Goal: Book appointment/travel/reservation

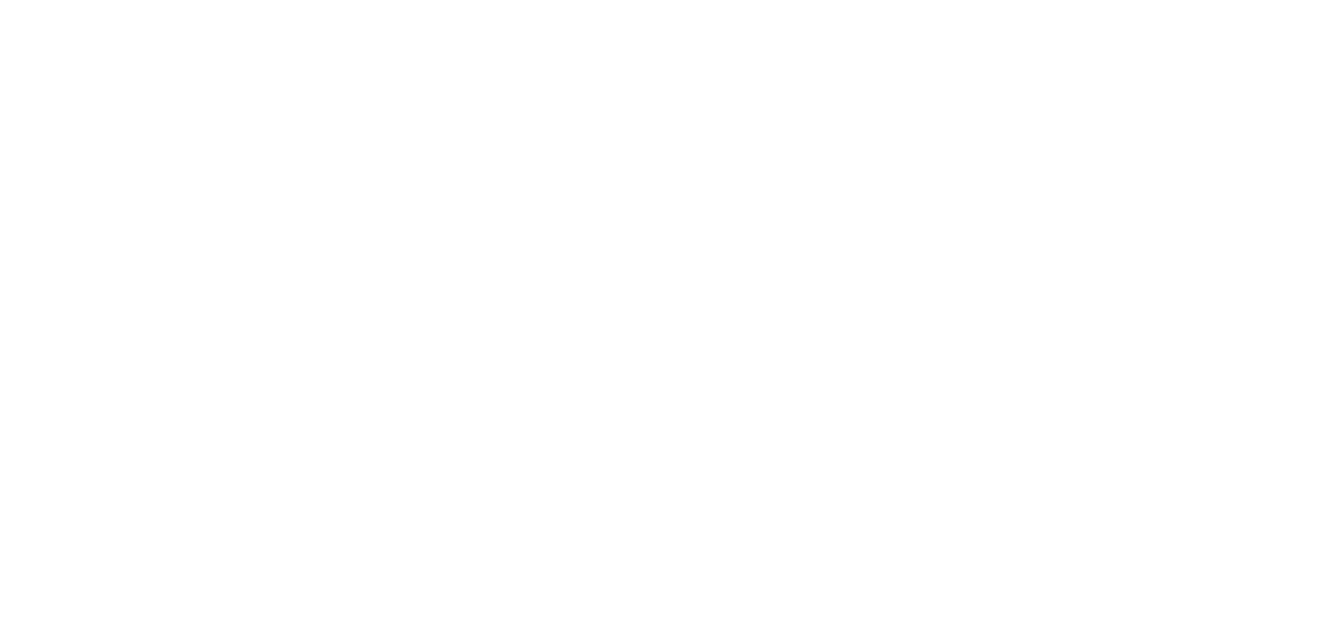
select select
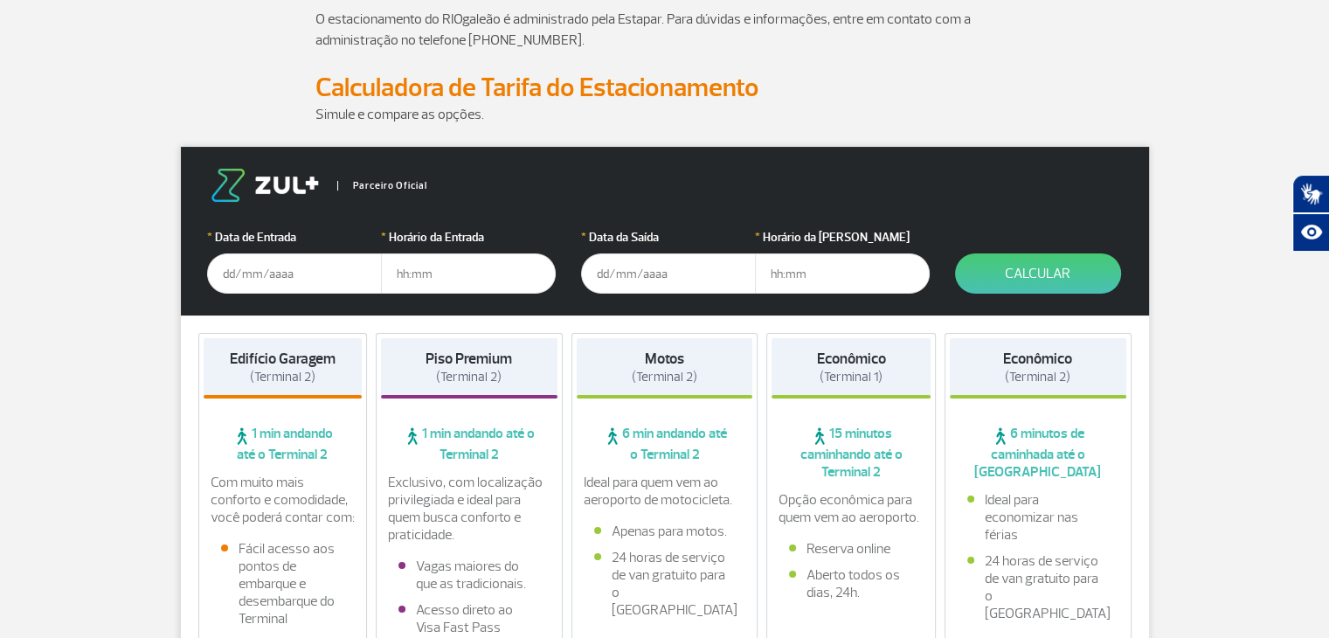
scroll to position [171, 0]
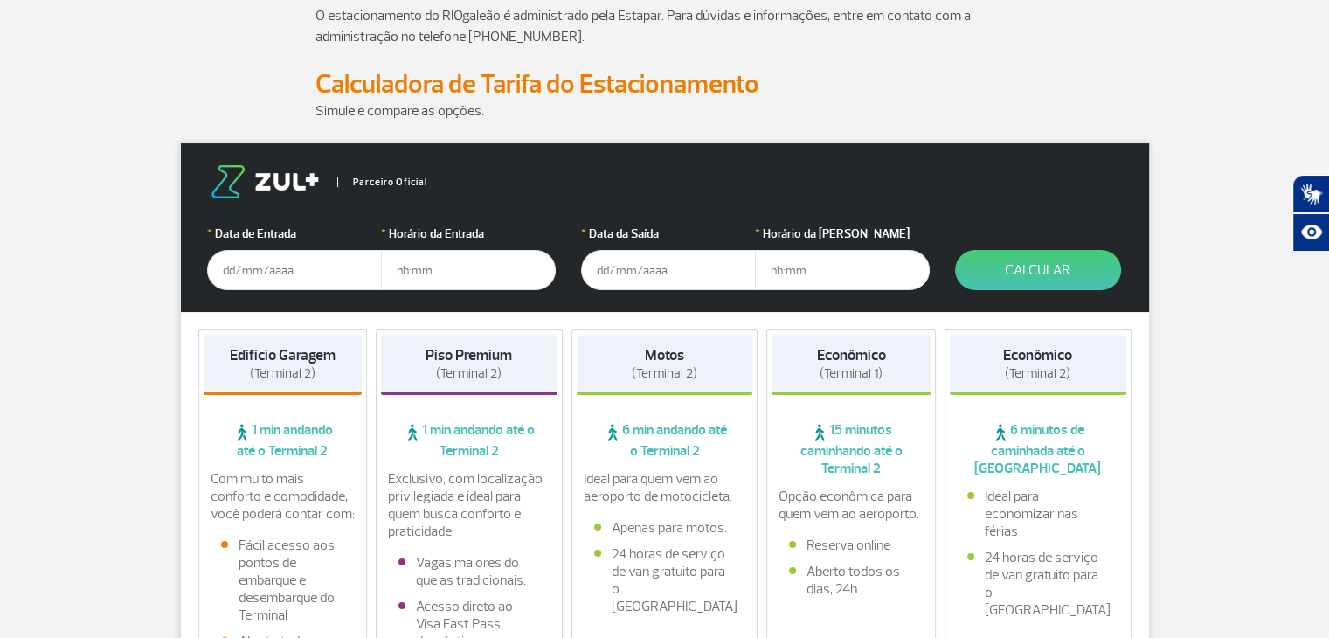
click at [238, 274] on input "text" at bounding box center [294, 270] width 175 height 40
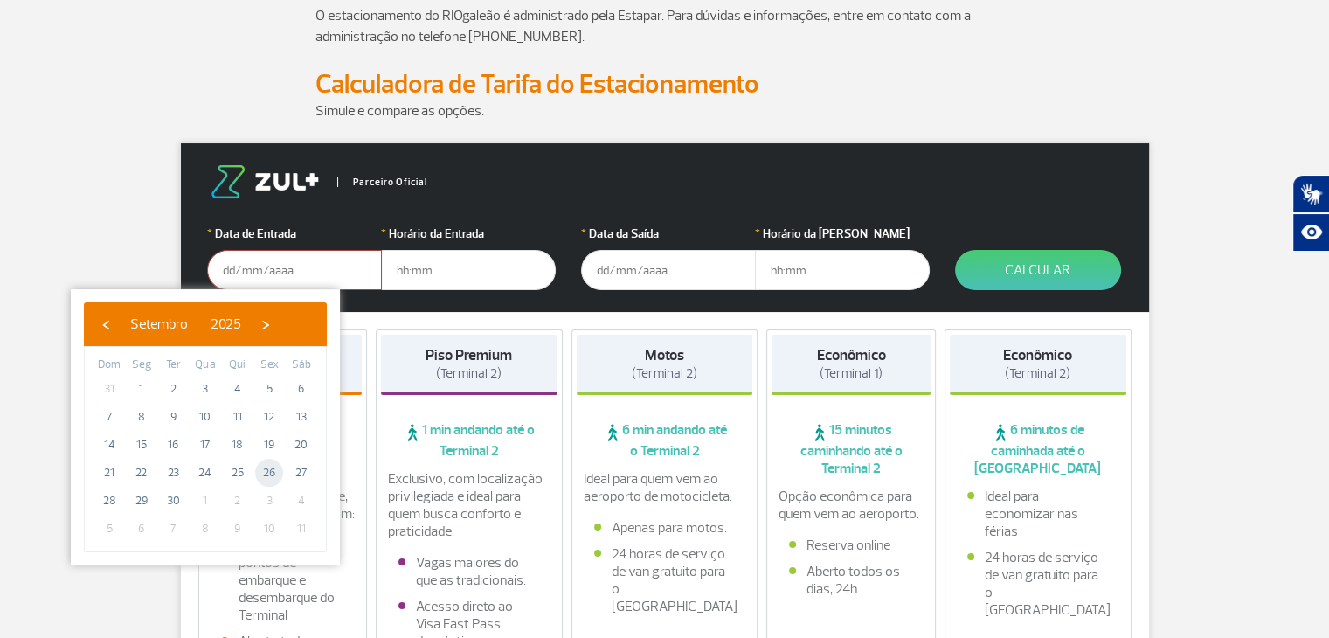
click at [266, 479] on span "26" at bounding box center [269, 473] width 28 height 28
type input "[DATE]"
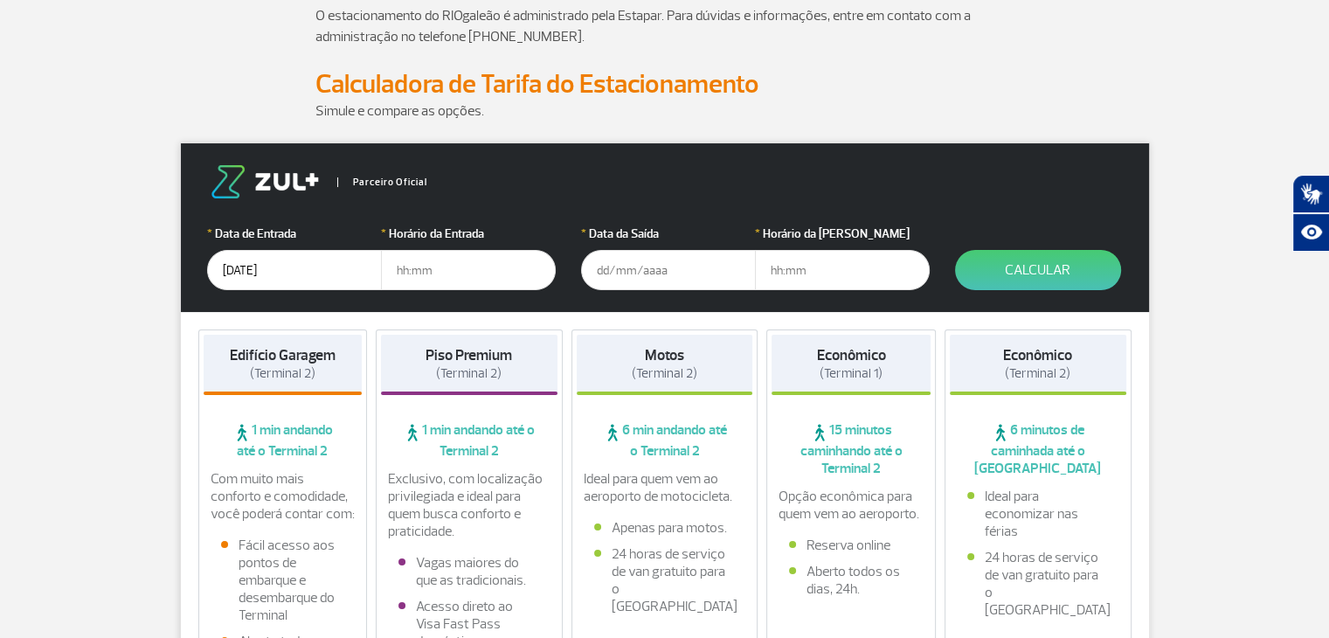
click at [458, 269] on input "text" at bounding box center [468, 270] width 175 height 40
click at [231, 266] on input "[DATE]" at bounding box center [294, 270] width 175 height 40
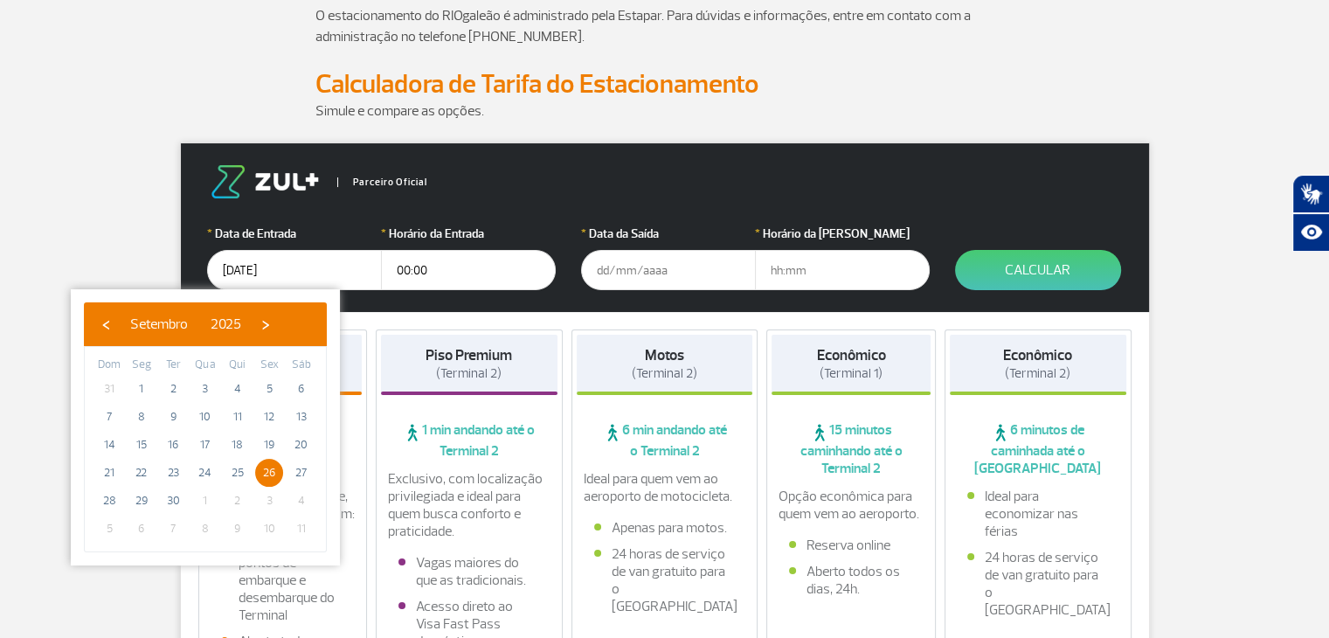
click at [323, 265] on input "[DATE]" at bounding box center [294, 270] width 175 height 40
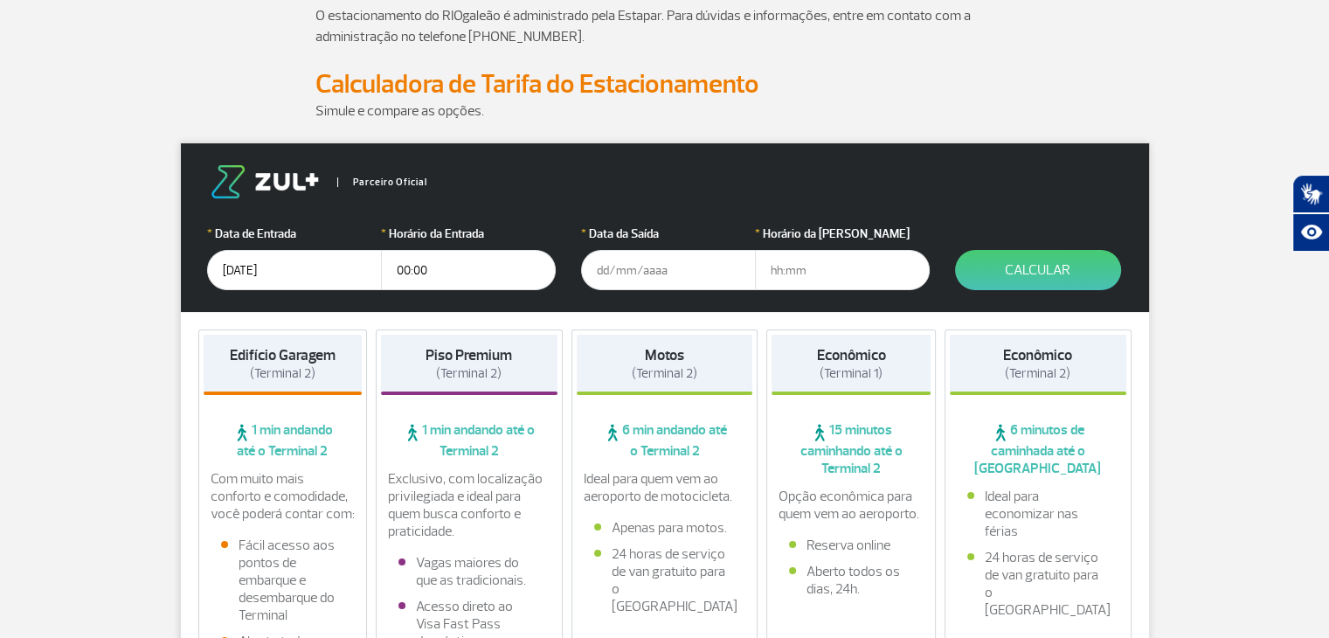
click at [458, 277] on input "00:00" at bounding box center [468, 270] width 175 height 40
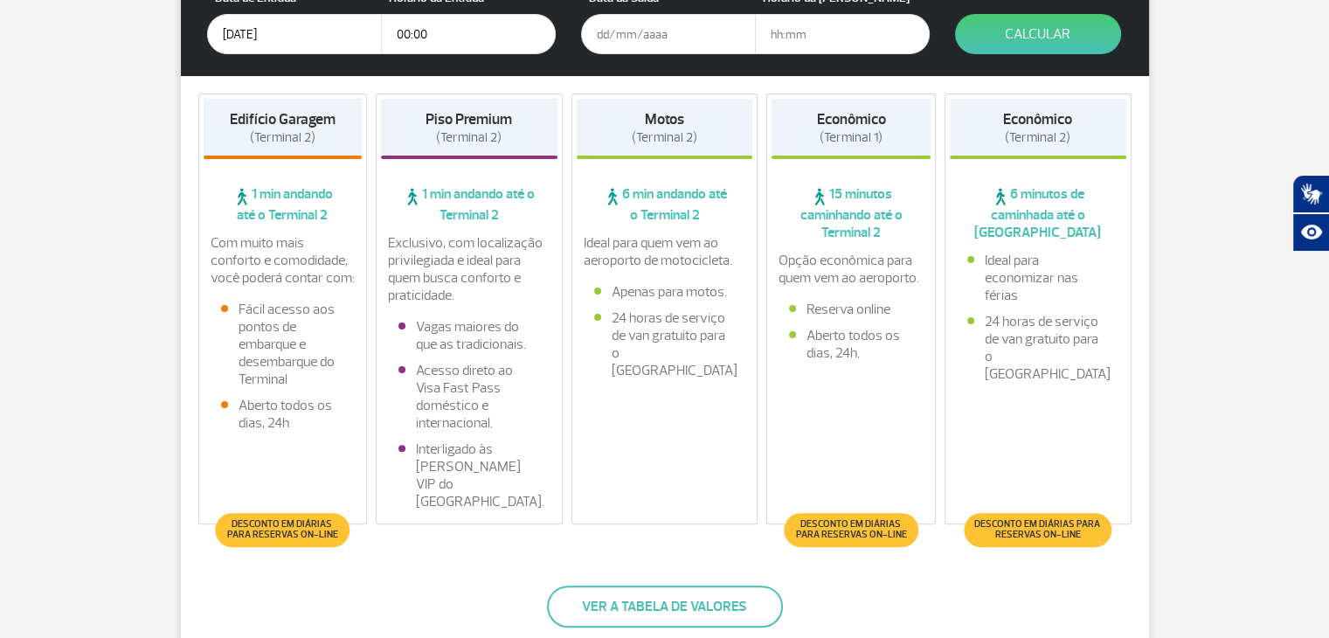
scroll to position [353, 0]
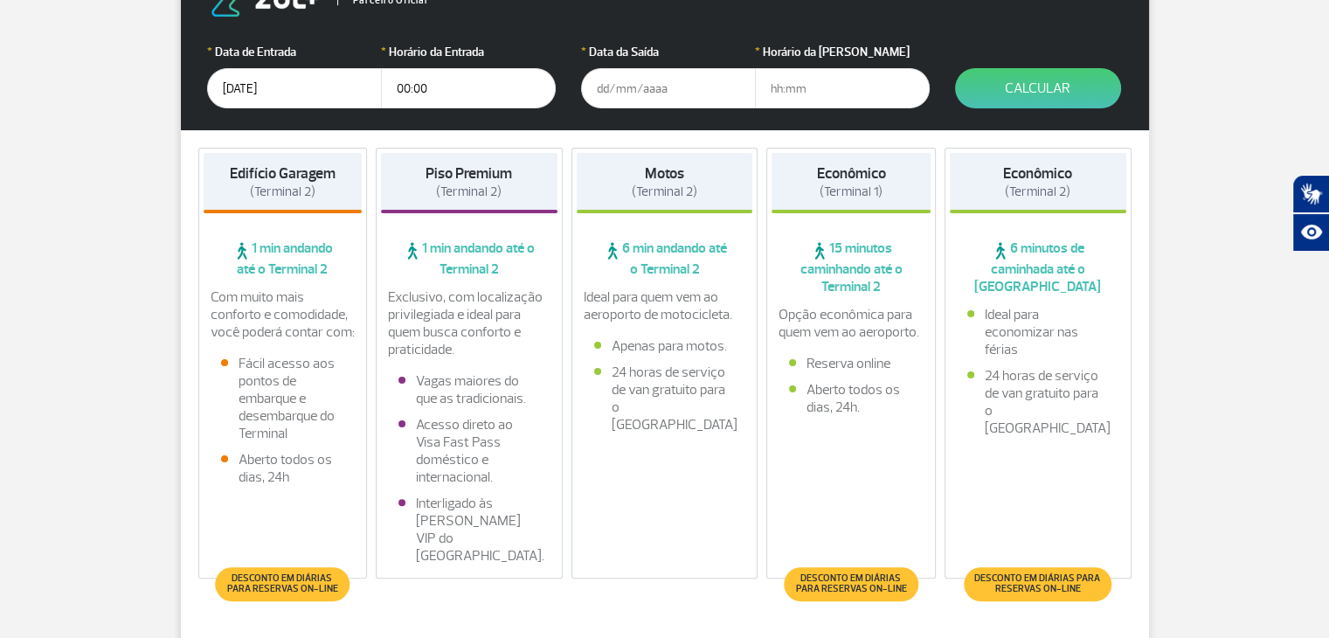
click at [487, 71] on input "00:00" at bounding box center [468, 88] width 175 height 40
type input "01:00"
click at [585, 86] on input "text" at bounding box center [668, 88] width 175 height 40
click at [673, 89] on input "[DATE]" at bounding box center [668, 88] width 175 height 40
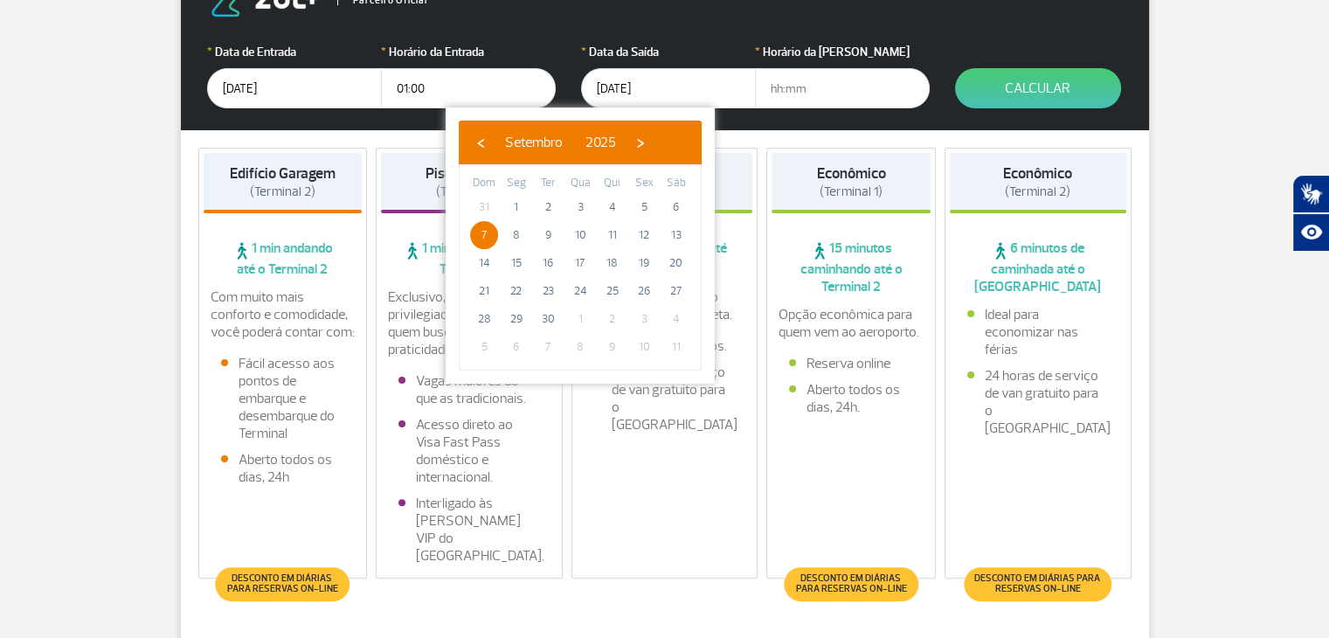
click at [673, 89] on input "[DATE]" at bounding box center [668, 88] width 175 height 40
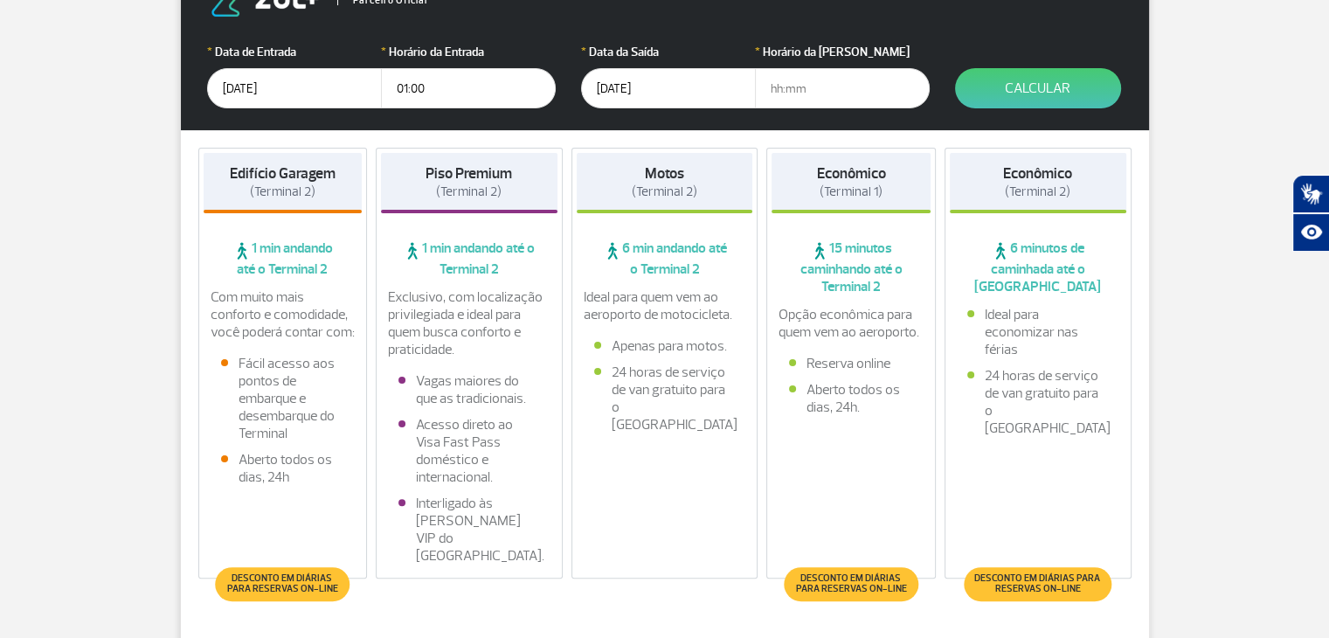
click at [672, 81] on input "[DATE]" at bounding box center [668, 88] width 175 height 40
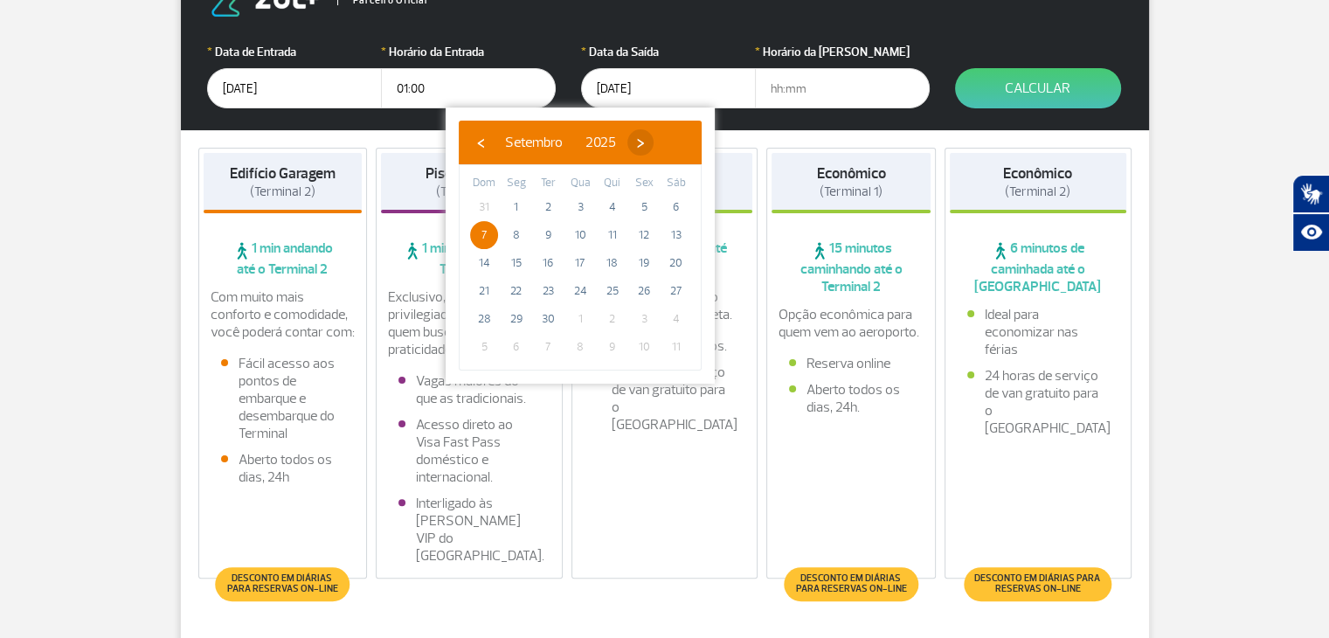
click at [653, 140] on span "›" at bounding box center [640, 142] width 26 height 26
click at [549, 232] on span "7" at bounding box center [548, 235] width 28 height 28
type input "[DATE]"
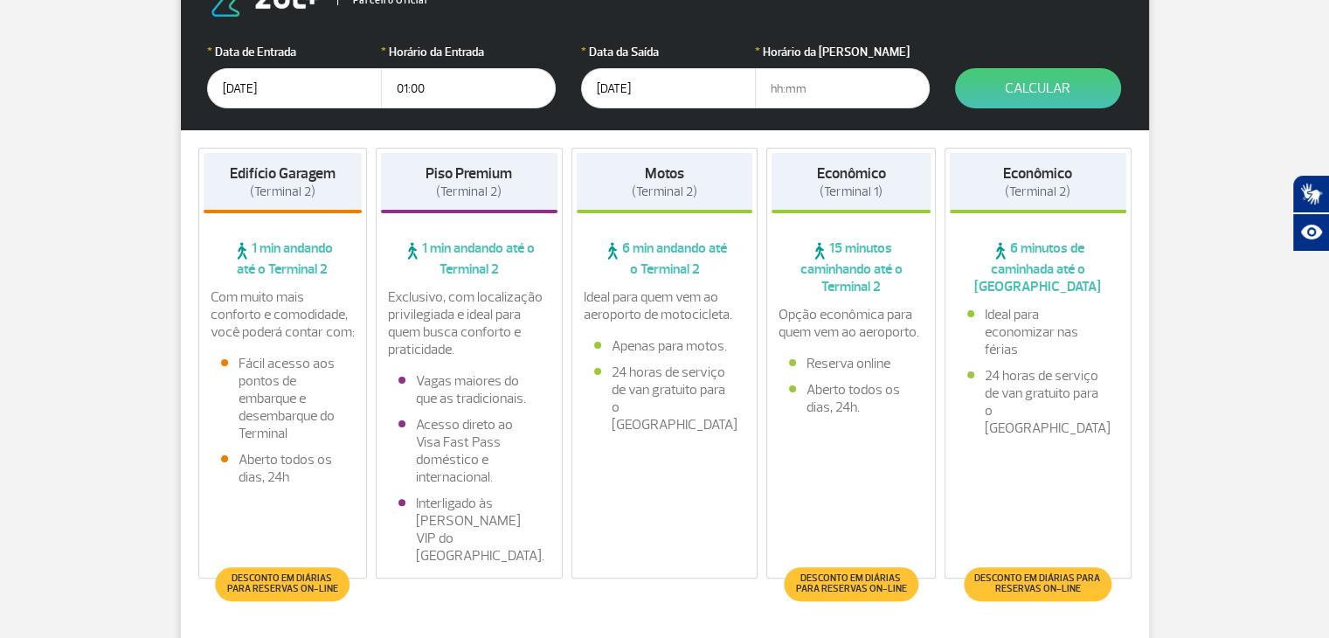
click at [820, 100] on input "text" at bounding box center [842, 88] width 175 height 40
type input "17:00"
click at [1073, 74] on button "Calcular" at bounding box center [1038, 88] width 166 height 40
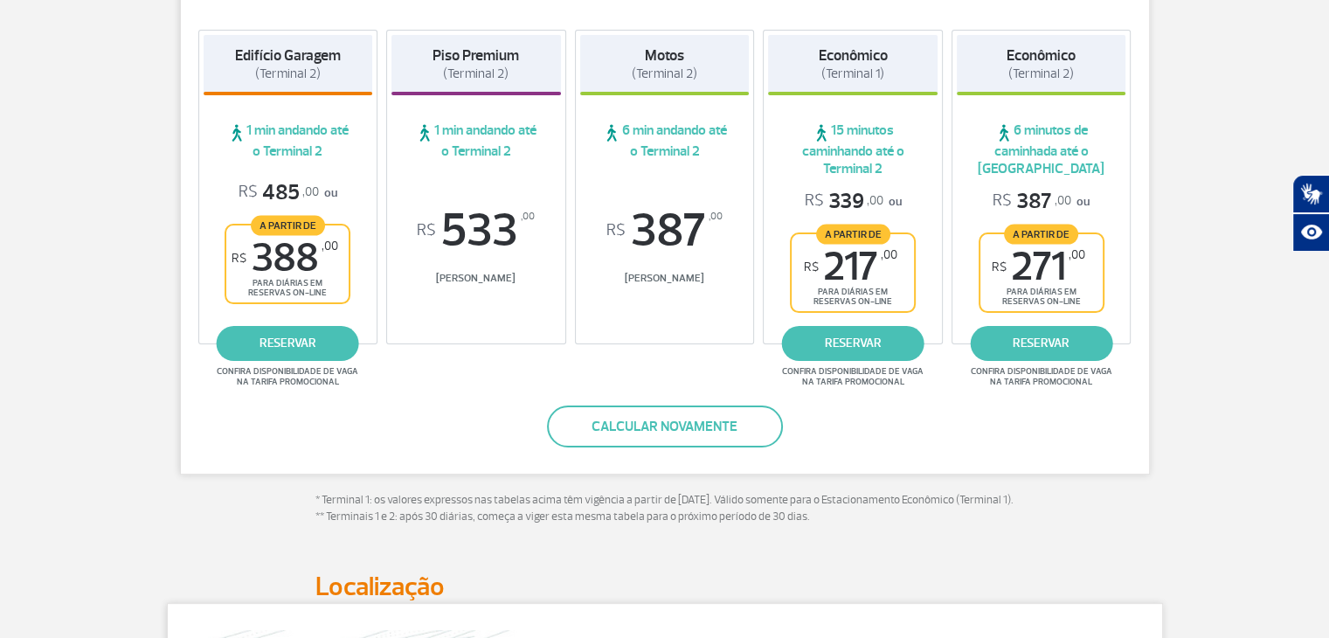
scroll to position [185, 0]
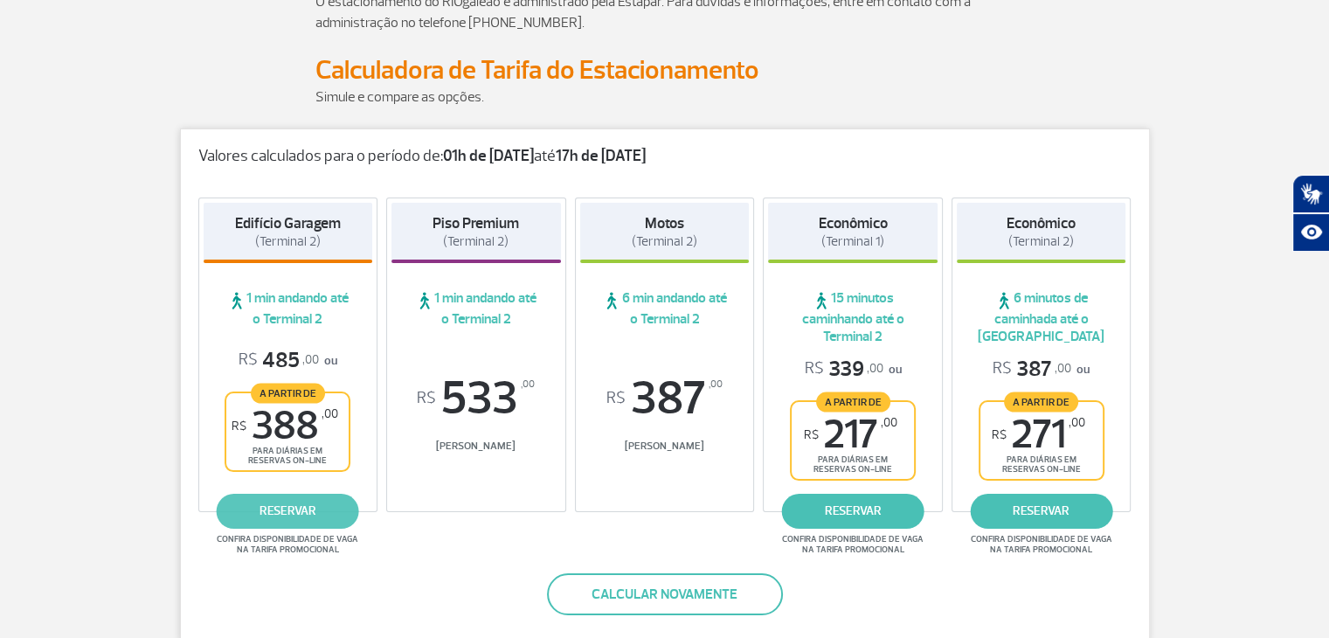
click at [318, 520] on link "reservar" at bounding box center [288, 511] width 142 height 35
